Goal: Information Seeking & Learning: Learn about a topic

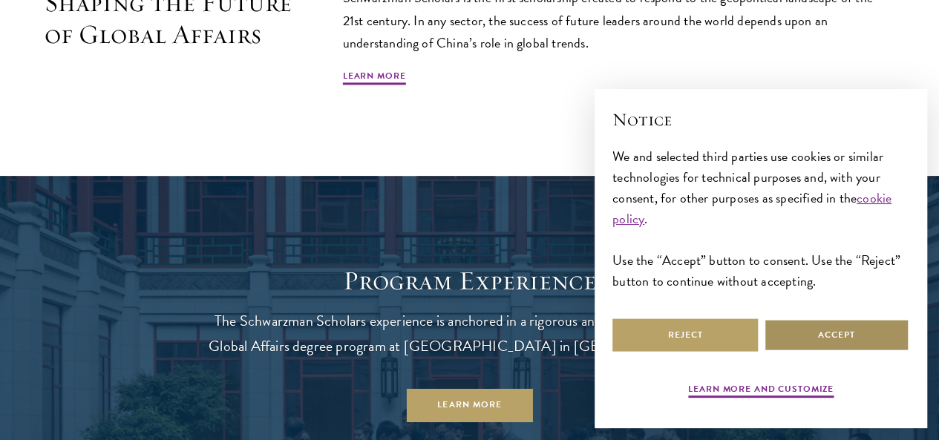
drag, startPoint x: 801, startPoint y: 352, endPoint x: 809, endPoint y: 335, distance: 18.9
click at [809, 335] on div "Learn more and customize Reject Accept" at bounding box center [760, 359] width 297 height 88
click at [809, 335] on button "Accept" at bounding box center [836, 334] width 145 height 33
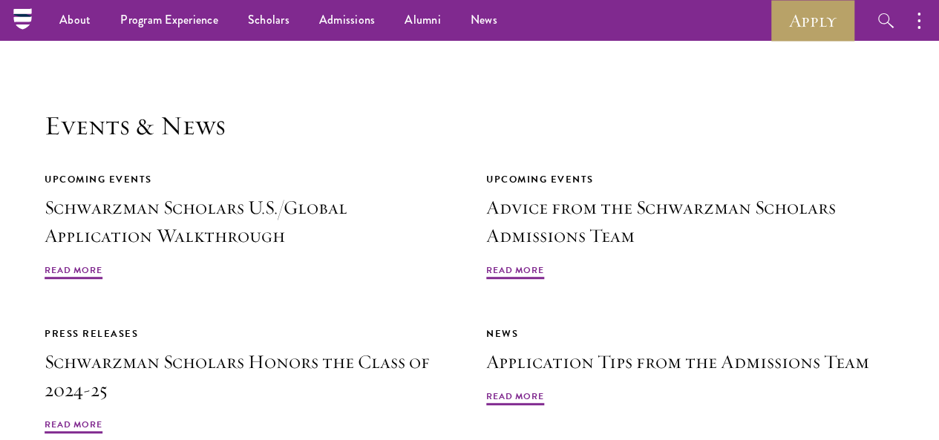
scroll to position [3171, 0]
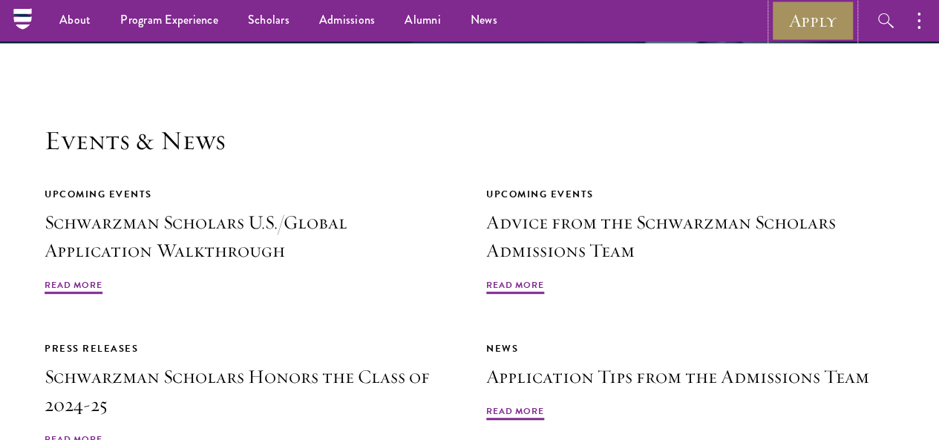
click at [824, 17] on link "Apply" at bounding box center [812, 20] width 83 height 41
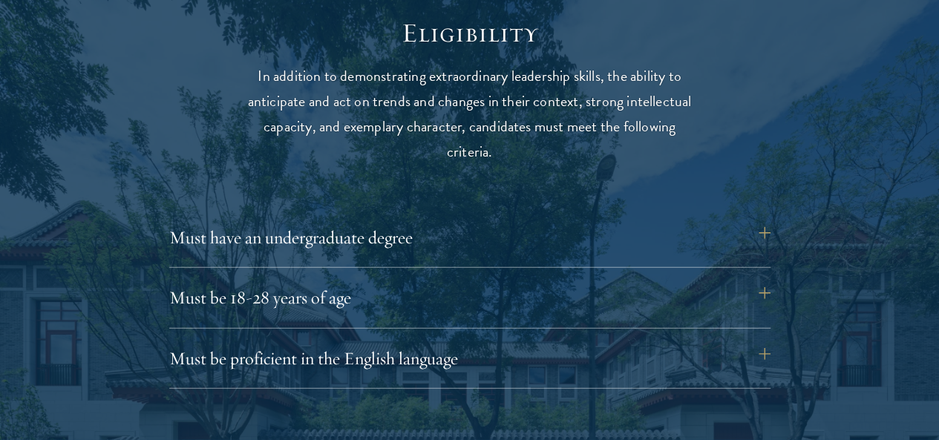
scroll to position [1911, 0]
click at [396, 344] on div "Must be proficient in the English language Applicants must demonstrate strong E…" at bounding box center [469, 364] width 601 height 48
click at [767, 340] on button "Must be proficient in the English language" at bounding box center [477, 358] width 601 height 36
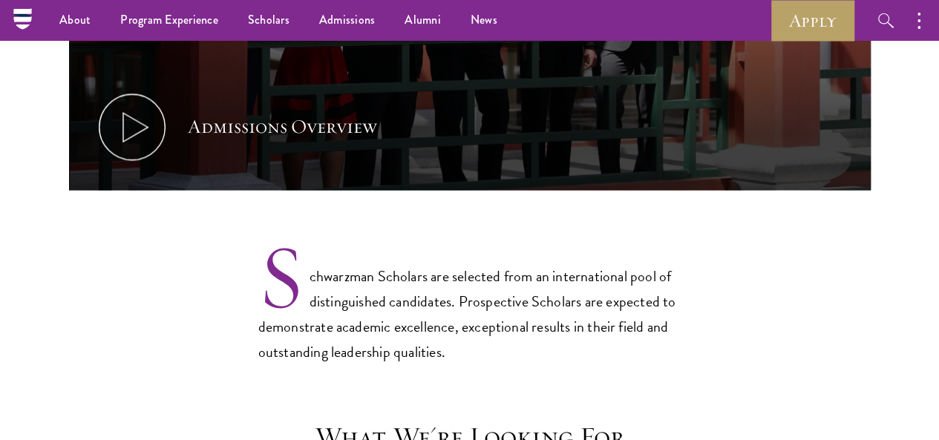
scroll to position [650, 0]
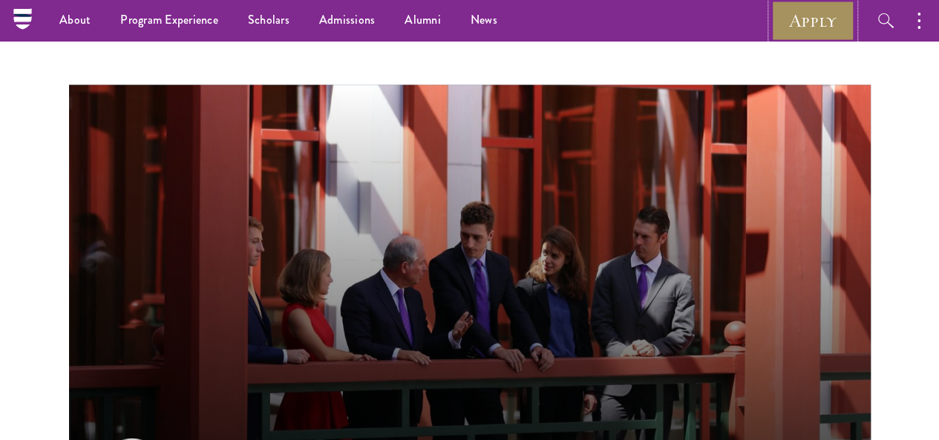
click at [836, 16] on link "Apply" at bounding box center [812, 20] width 83 height 41
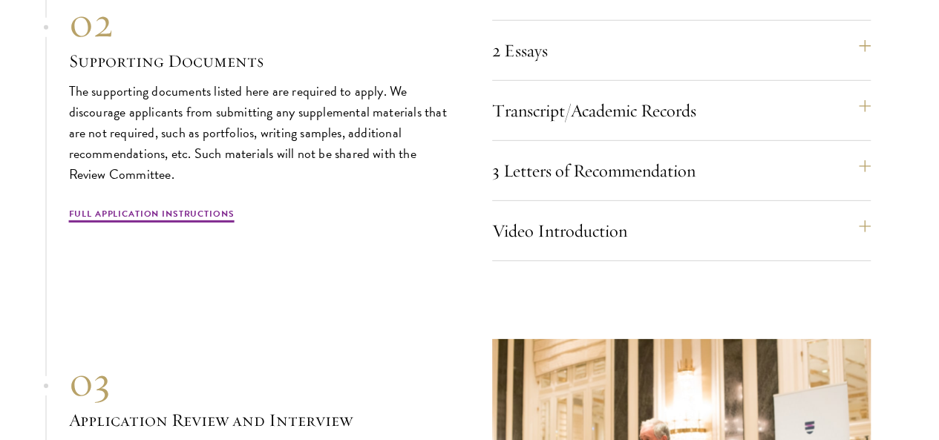
scroll to position [5048, 0]
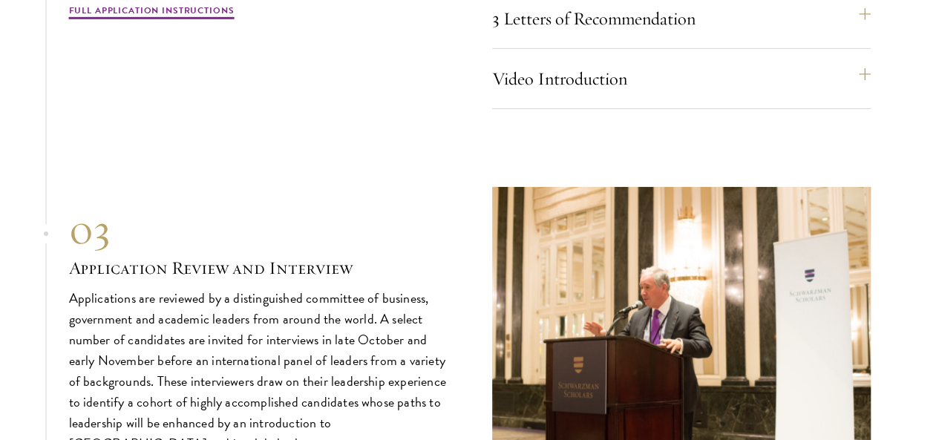
scroll to position [5226, 0]
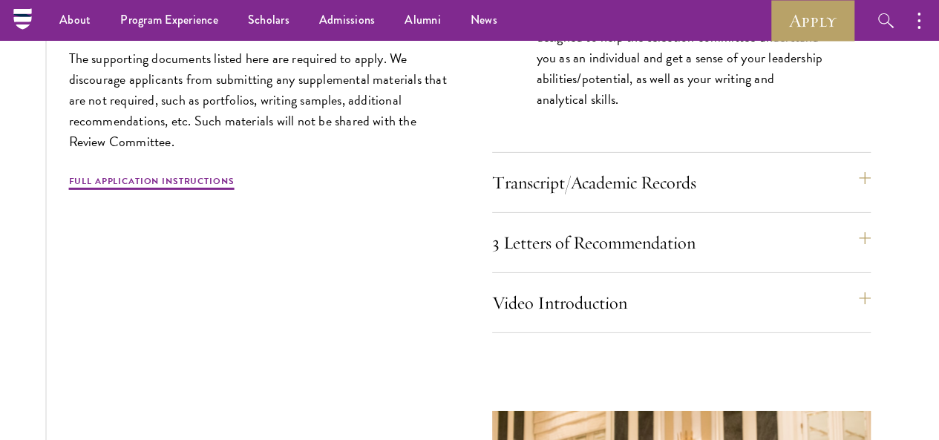
scroll to position [5103, 0]
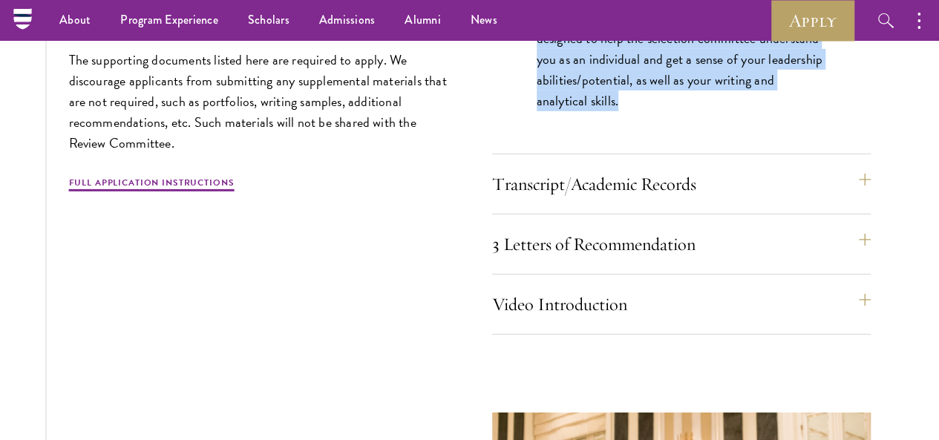
drag, startPoint x: 537, startPoint y: 116, endPoint x: 809, endPoint y: 261, distance: 307.8
click at [809, 149] on div "The two required essays are a Leadership Essay (750 words) and a Statement of P…" at bounding box center [681, 47] width 379 height 206
copy p "The two required essays are a Leadership Essay (750 words) and a Statement of P…"
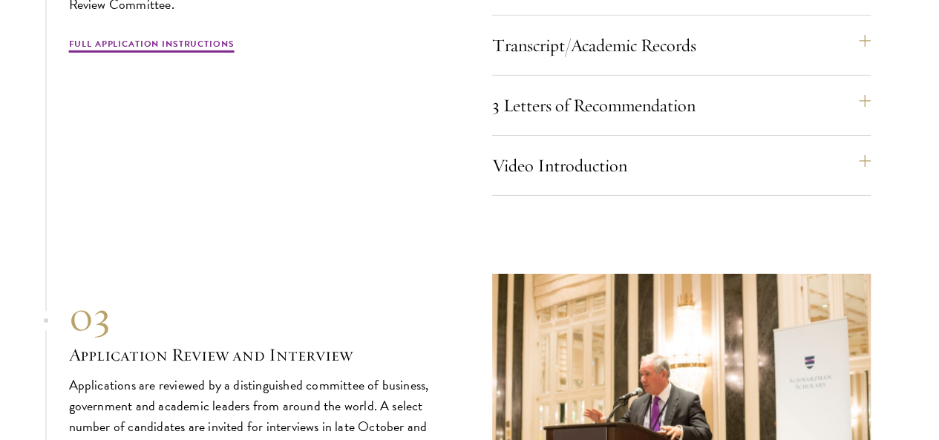
scroll to position [5243, 0]
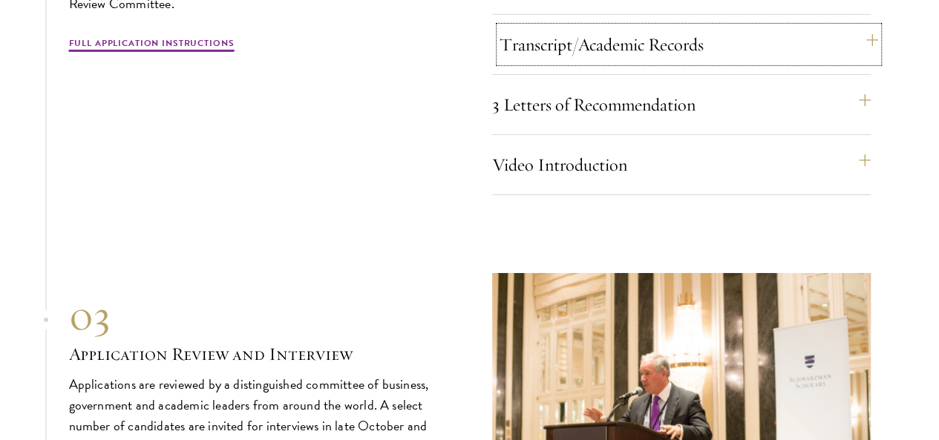
click at [738, 62] on button "Transcript/Academic Records" at bounding box center [689, 45] width 379 height 36
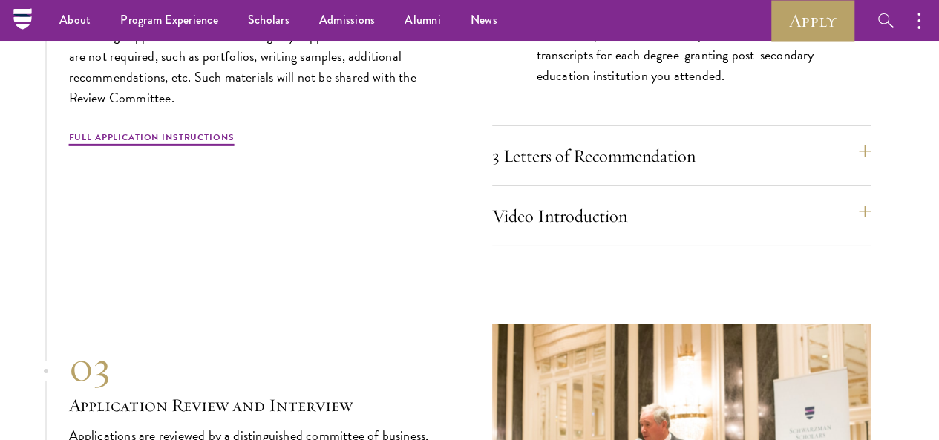
scroll to position [5105, 0]
click at [715, 174] on button "3 Letters of Recommendation" at bounding box center [689, 157] width 379 height 36
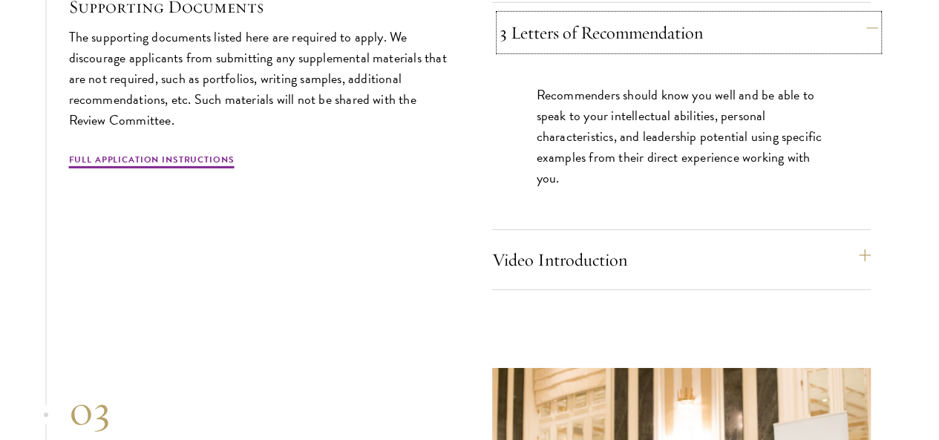
scroll to position [5184, 0]
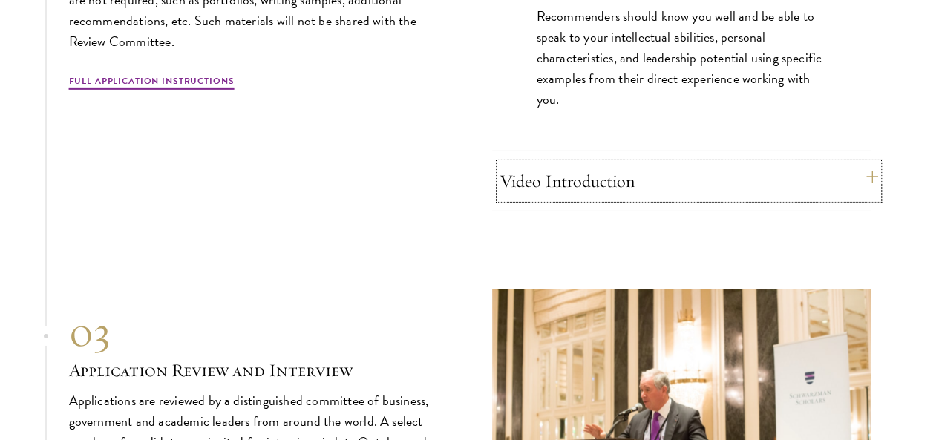
click at [745, 199] on button "Video Introduction" at bounding box center [689, 181] width 379 height 36
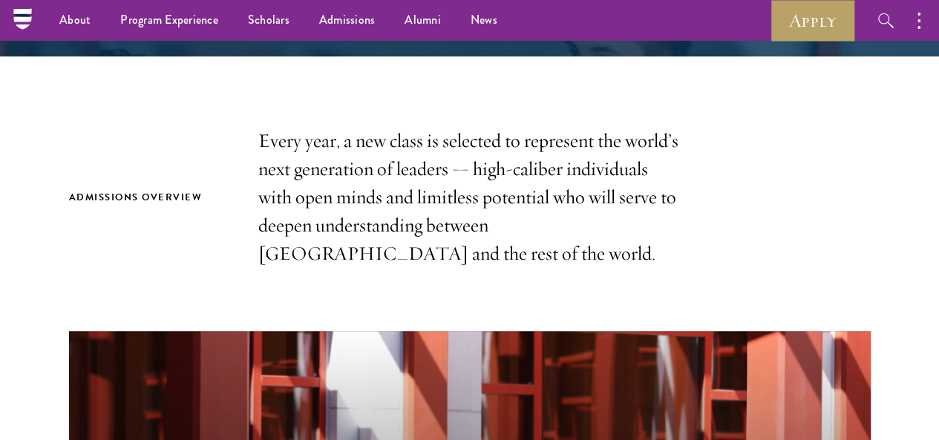
scroll to position [0, 0]
